Goal: Task Accomplishment & Management: Use online tool/utility

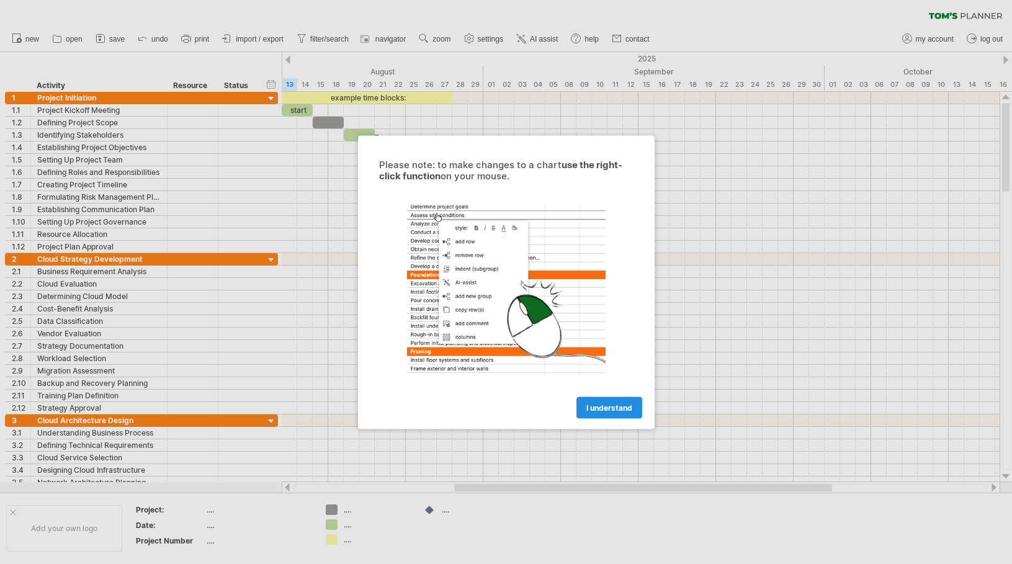
click at [592, 402] on link "I understand" at bounding box center [609, 407] width 66 height 22
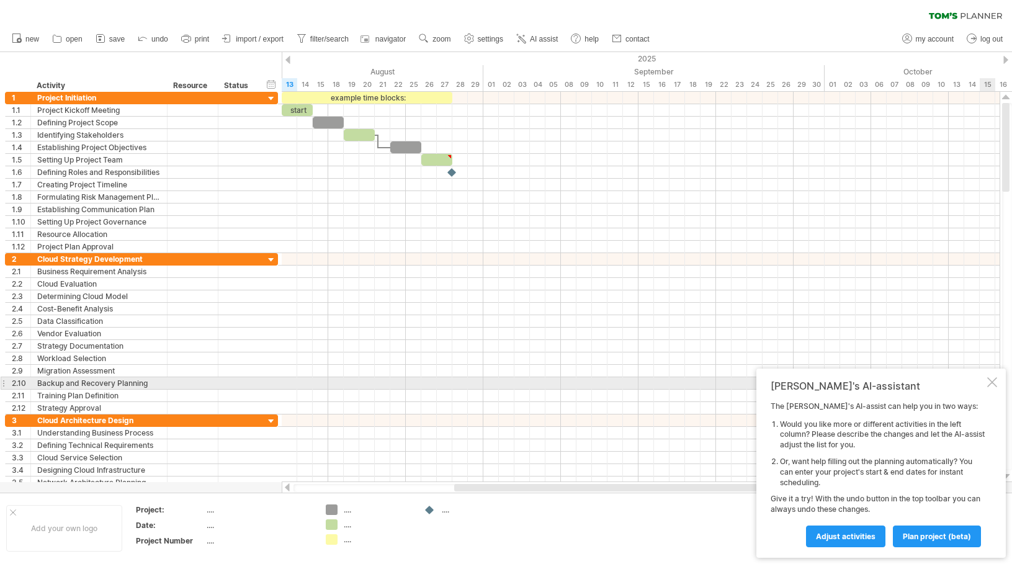
click at [992, 379] on div at bounding box center [992, 382] width 10 height 10
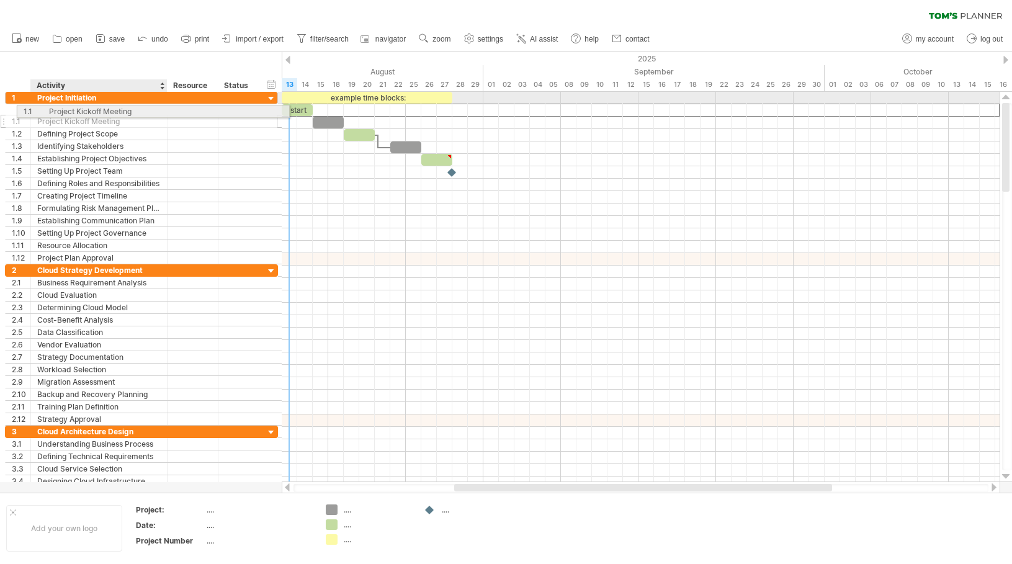
drag, startPoint x: 72, startPoint y: 109, endPoint x: 79, endPoint y: 109, distance: 6.8
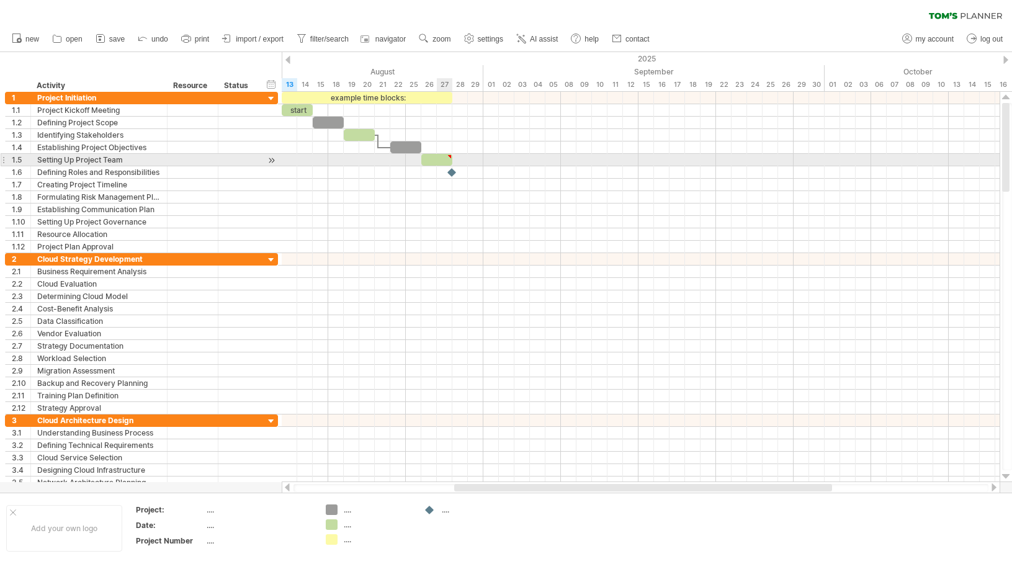
type textarea "**********"
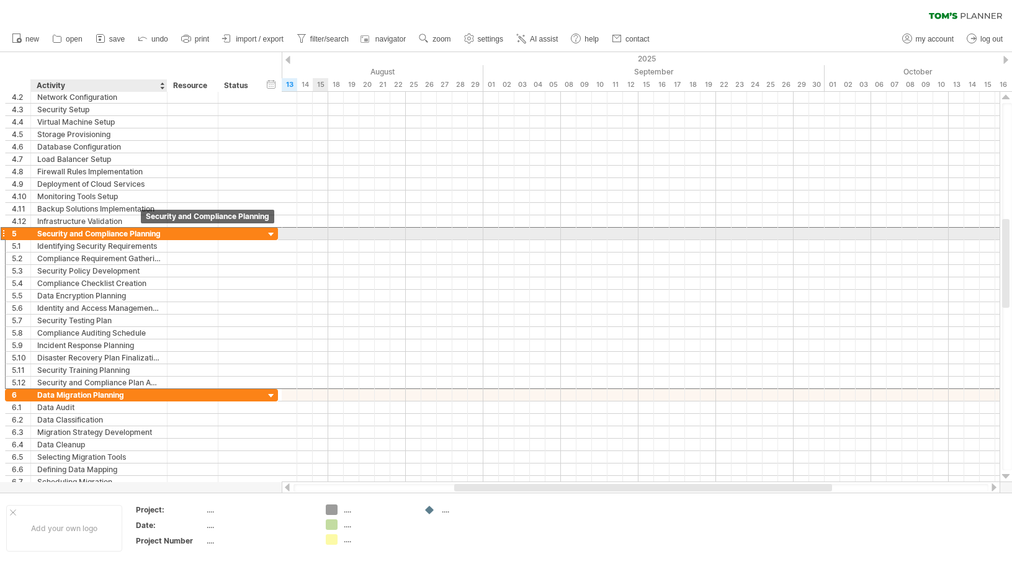
click at [132, 235] on div "Security and Compliance Planning" at bounding box center [98, 234] width 123 height 12
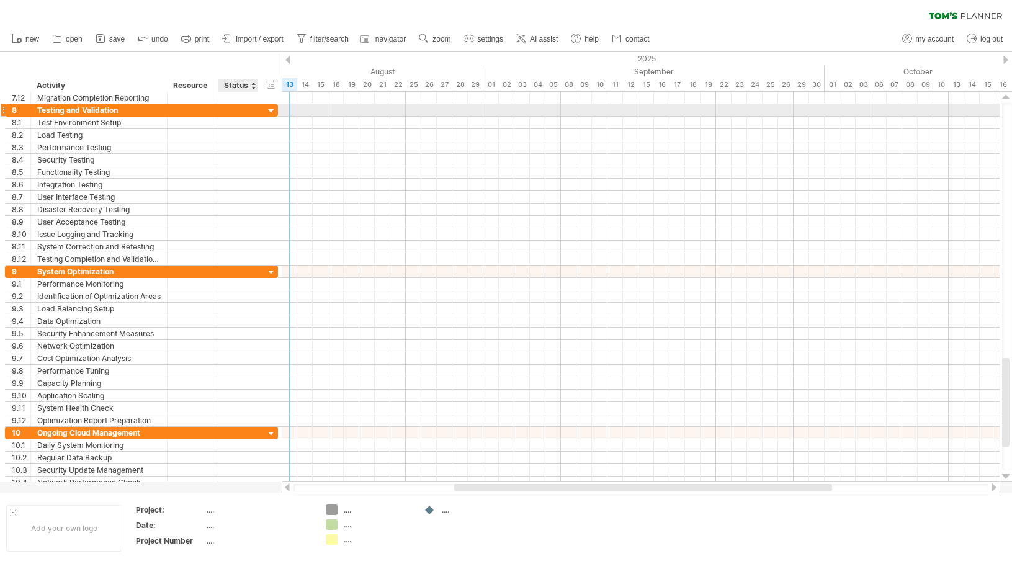
click at [272, 108] on div at bounding box center [272, 111] width 12 height 12
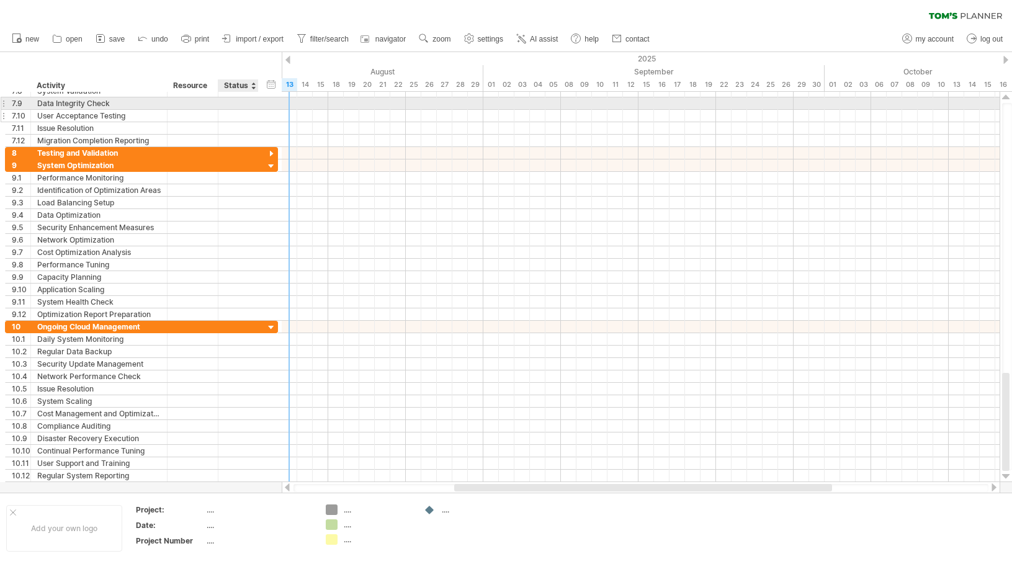
click at [271, 110] on div "**********" at bounding box center [141, 116] width 273 height 12
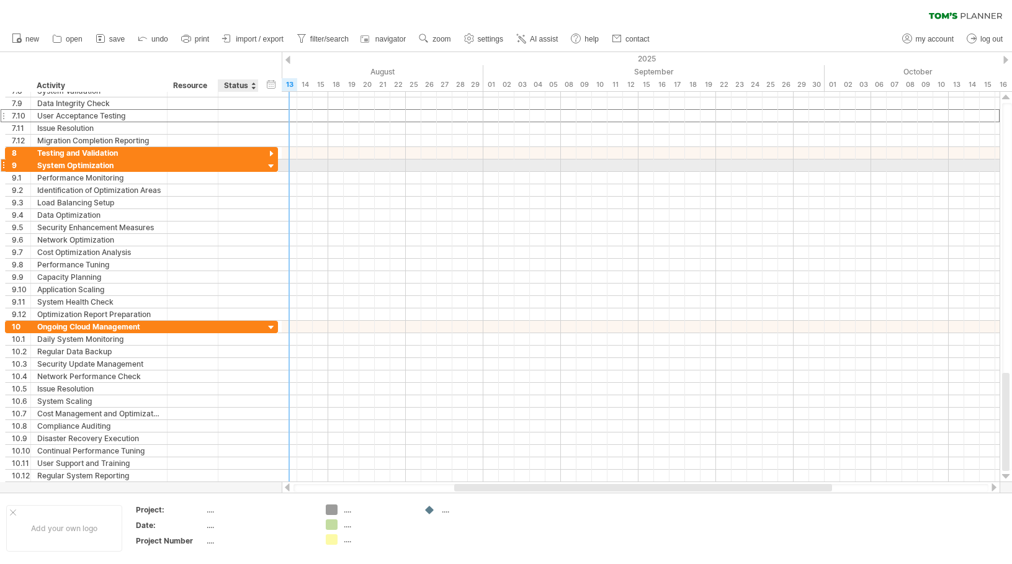
click at [272, 163] on div at bounding box center [272, 167] width 12 height 12
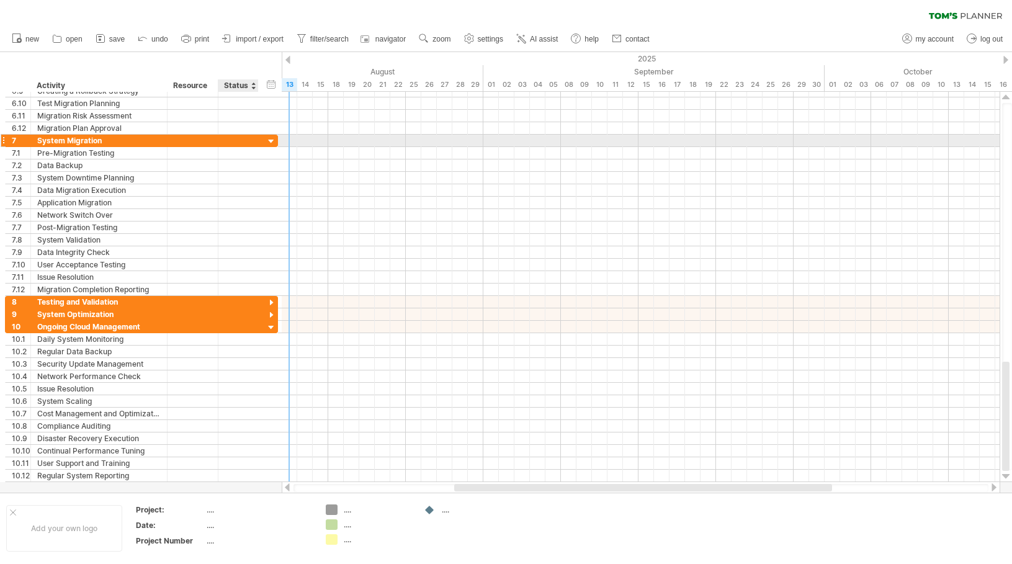
click at [271, 142] on div at bounding box center [272, 142] width 12 height 12
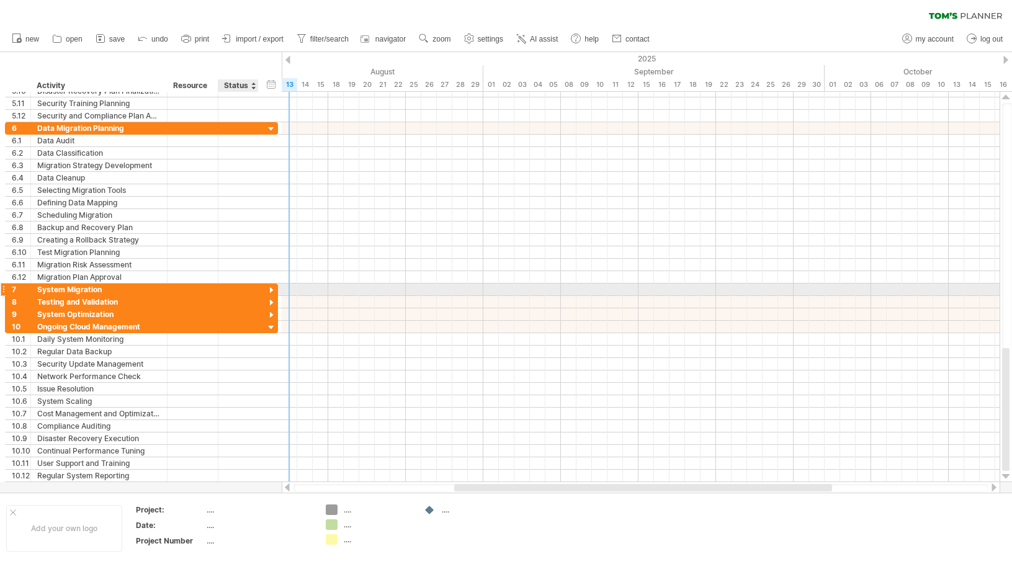
click at [271, 288] on div at bounding box center [272, 291] width 12 height 12
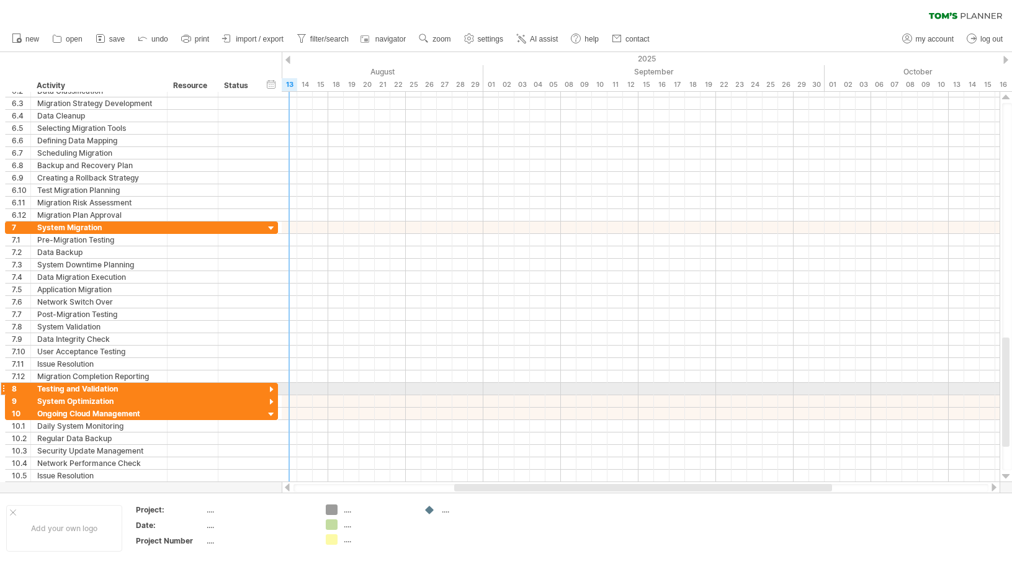
click at [271, 388] on div at bounding box center [272, 390] width 12 height 12
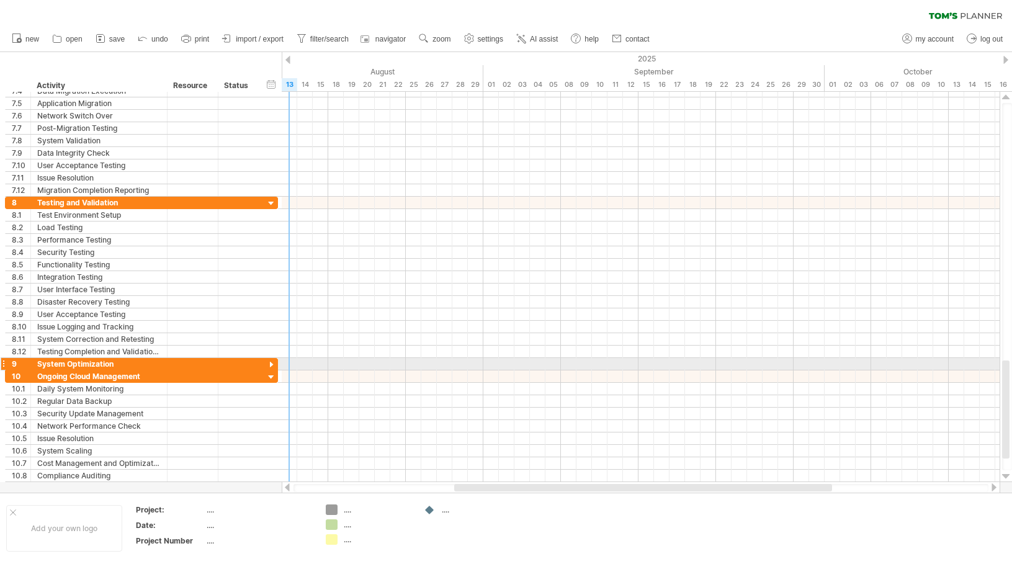
click at [271, 364] on div at bounding box center [272, 365] width 12 height 12
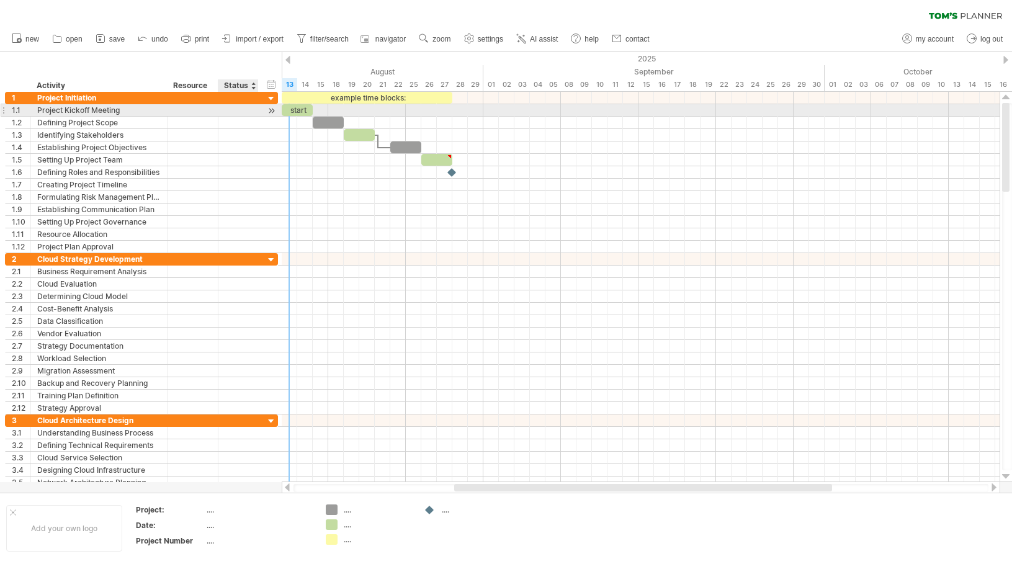
click at [233, 107] on div at bounding box center [238, 110] width 27 height 12
click at [188, 115] on div at bounding box center [193, 110] width 38 height 12
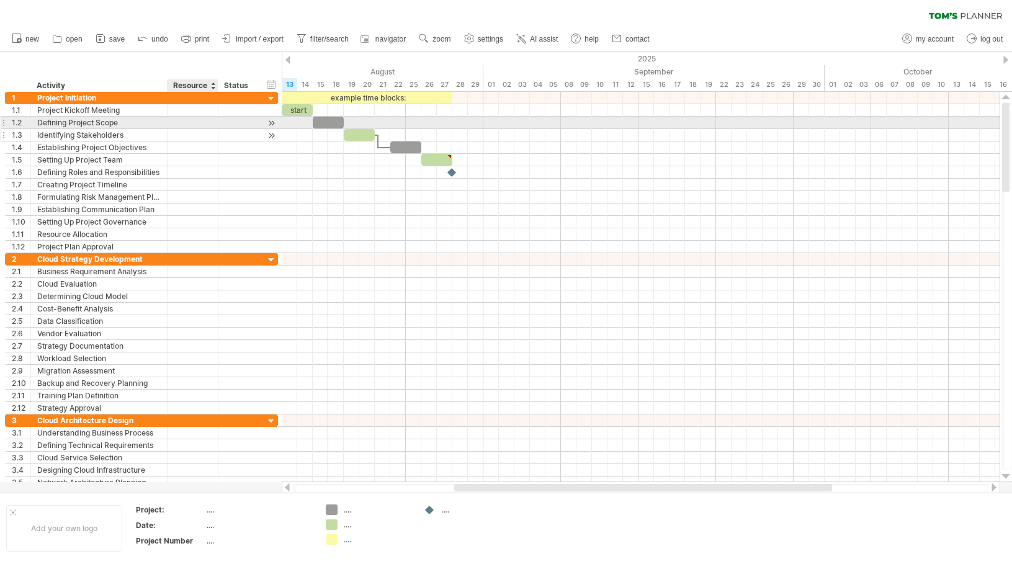
click at [189, 129] on div at bounding box center [193, 135] width 38 height 12
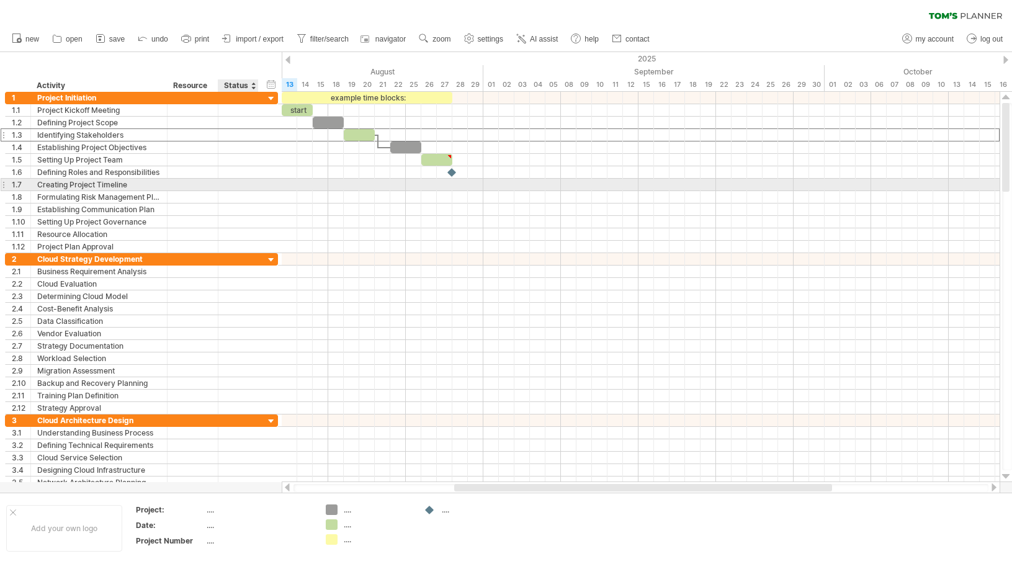
click at [256, 187] on div at bounding box center [257, 185] width 6 height 12
